Goal: Browse casually: Explore the website without a specific task or goal

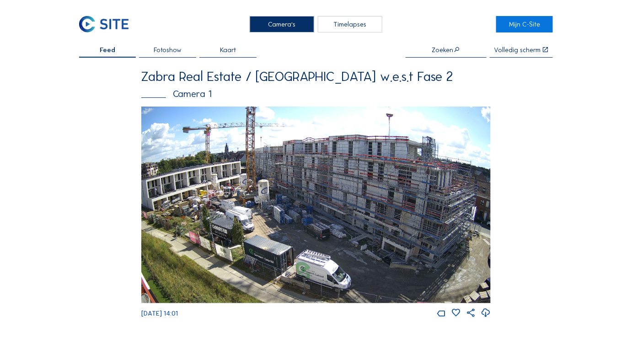
click at [283, 184] on img at bounding box center [315, 205] width 349 height 197
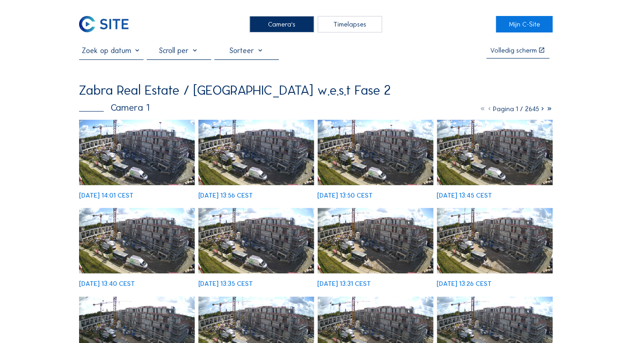
click at [150, 140] on img at bounding box center [137, 152] width 116 height 65
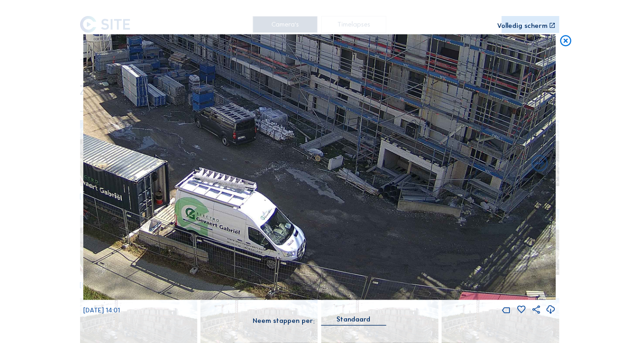
drag, startPoint x: 226, startPoint y: 209, endPoint x: 167, endPoint y: 151, distance: 83.1
click at [121, 127] on img at bounding box center [319, 167] width 472 height 266
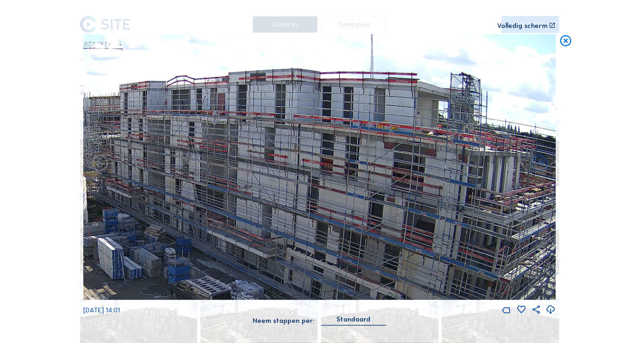
drag, startPoint x: 444, startPoint y: 202, endPoint x: 269, endPoint y: 340, distance: 223.0
click at [269, 340] on div "Scroll om door de tijd te reizen | Druk op de 'Alt'-knop + scroll om te Zoomen …" at bounding box center [319, 171] width 639 height 343
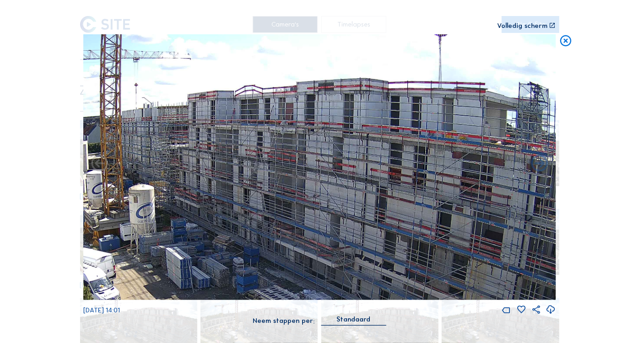
drag, startPoint x: 376, startPoint y: 213, endPoint x: 470, endPoint y: 199, distance: 94.8
click at [469, 199] on img at bounding box center [319, 167] width 472 height 266
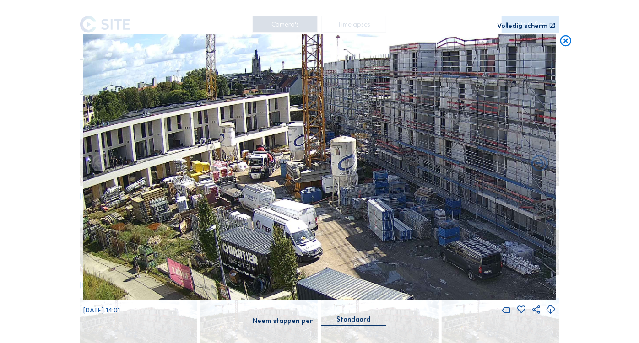
drag, startPoint x: 112, startPoint y: 238, endPoint x: 240, endPoint y: 201, distance: 133.3
click at [232, 204] on img at bounding box center [319, 167] width 472 height 266
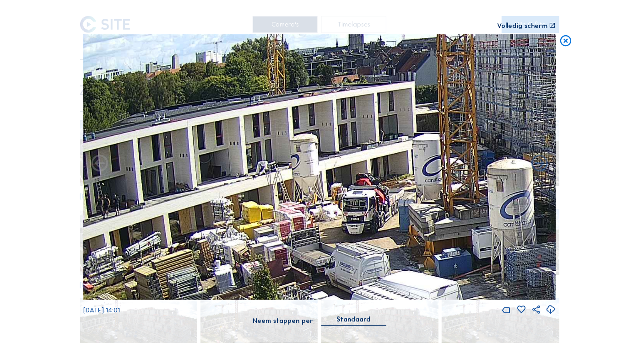
drag, startPoint x: 230, startPoint y: 175, endPoint x: 311, endPoint y: 240, distance: 104.1
click at [310, 241] on img at bounding box center [319, 167] width 472 height 266
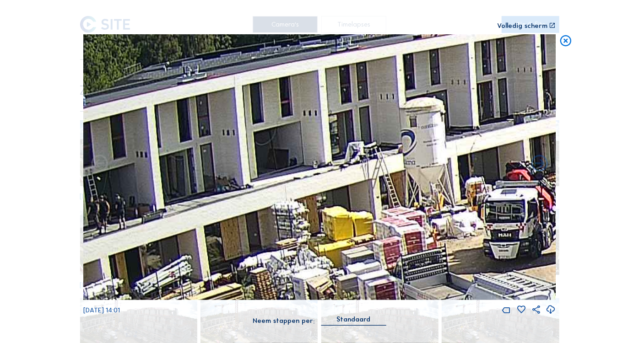
drag, startPoint x: 338, startPoint y: 198, endPoint x: 482, endPoint y: 192, distance: 144.7
click at [516, 181] on img at bounding box center [319, 167] width 472 height 266
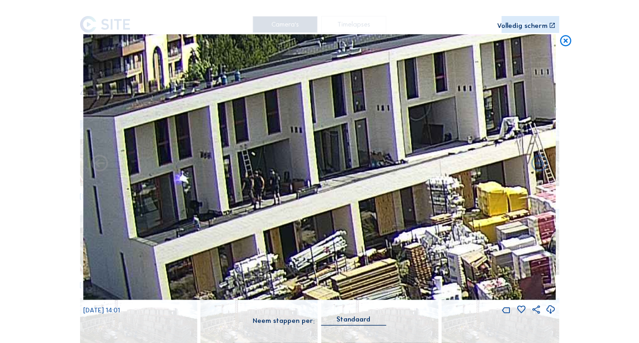
drag, startPoint x: 304, startPoint y: 210, endPoint x: 460, endPoint y: 179, distance: 159.1
click at [460, 179] on img at bounding box center [319, 167] width 472 height 266
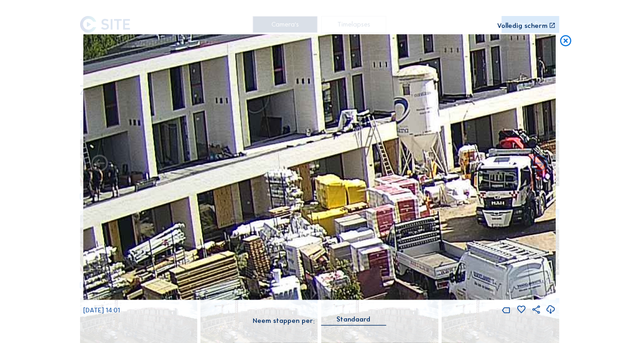
drag, startPoint x: 256, startPoint y: 254, endPoint x: 100, endPoint y: 263, distance: 156.7
click at [100, 263] on img at bounding box center [319, 167] width 472 height 266
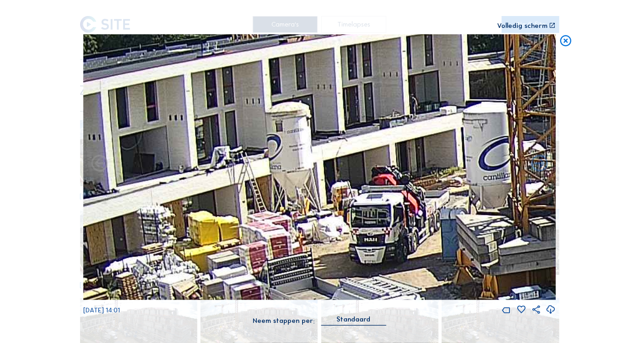
drag, startPoint x: 295, startPoint y: 209, endPoint x: 171, endPoint y: 244, distance: 129.5
click at [169, 245] on img at bounding box center [319, 167] width 472 height 266
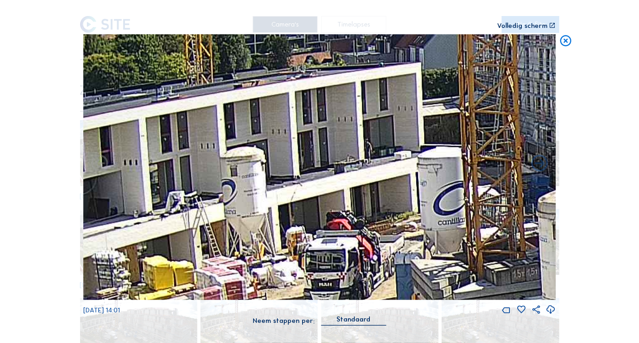
drag, startPoint x: 297, startPoint y: 179, endPoint x: 252, endPoint y: 224, distance: 63.1
click at [252, 224] on img at bounding box center [319, 167] width 472 height 266
